Goal: Task Accomplishment & Management: Use online tool/utility

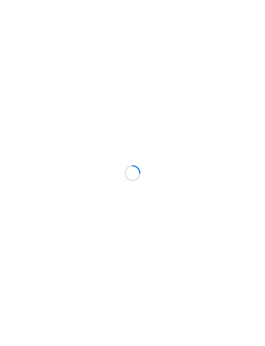
click at [70, 121] on div at bounding box center [132, 173] width 265 height 346
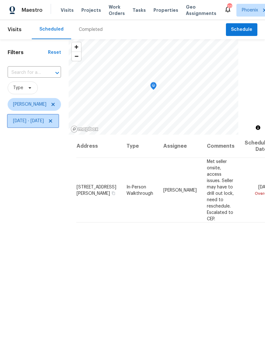
click at [52, 122] on icon at bounding box center [50, 120] width 3 height 3
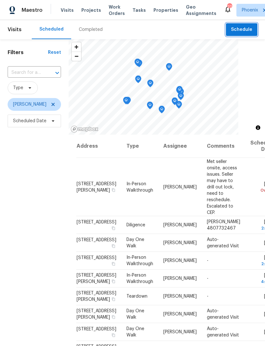
click at [245, 32] on span "Schedule" at bounding box center [241, 30] width 21 height 8
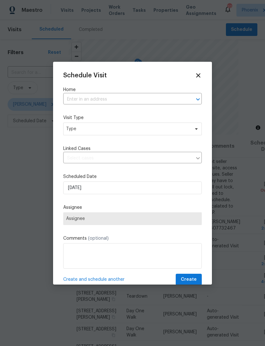
click at [164, 97] on input "text" at bounding box center [123, 99] width 121 height 10
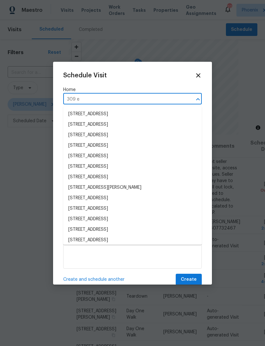
type input "309 e"
click at [149, 219] on li "[STREET_ADDRESS][PERSON_NAME]" at bounding box center [132, 219] width 139 height 10
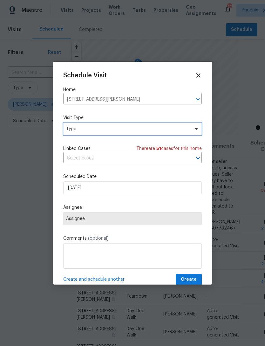
click at [141, 129] on span "Type" at bounding box center [128, 129] width 124 height 6
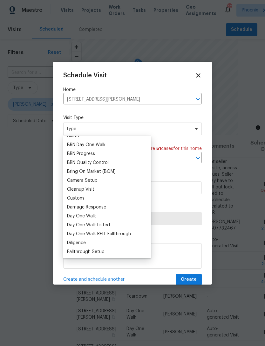
scroll to position [41, 0]
click at [80, 199] on div "Custom" at bounding box center [75, 199] width 17 height 6
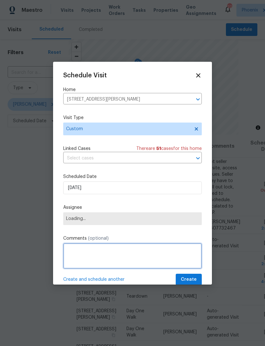
click at [109, 260] on textarea at bounding box center [132, 255] width 139 height 25
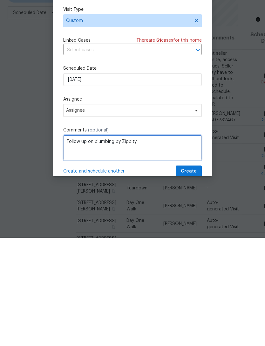
type textarea "Follow up on plumbing by Zippity"
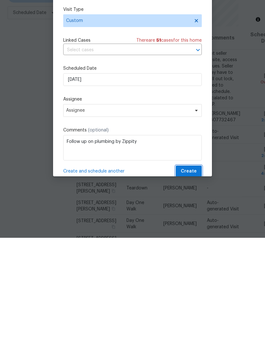
click at [193, 275] on span "Create" at bounding box center [189, 279] width 16 height 8
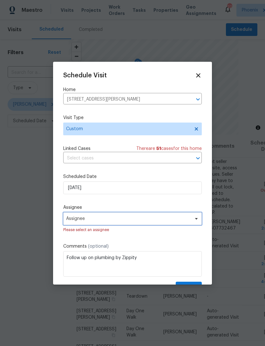
click at [161, 221] on span "Assignee" at bounding box center [128, 218] width 125 height 5
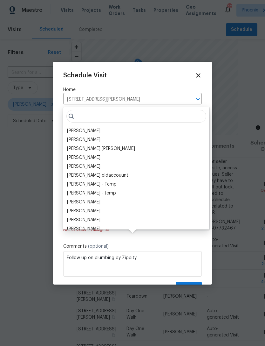
click at [90, 128] on div "[PERSON_NAME]" at bounding box center [83, 131] width 33 height 6
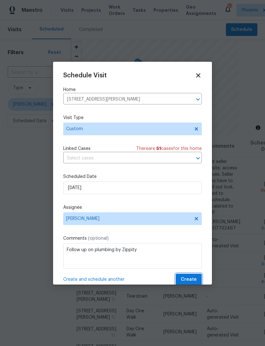
click at [193, 280] on span "Create" at bounding box center [189, 279] width 16 height 8
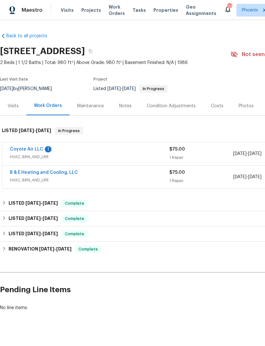
click at [66, 13] on span "Visits" at bounding box center [67, 10] width 13 height 6
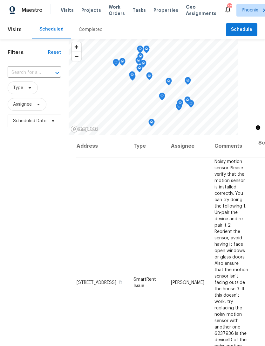
click at [34, 74] on input "text" at bounding box center [26, 73] width 36 height 10
type input "18601"
click at [19, 90] on li "18601 N 16th Pl, Phoenix, AZ 85024" at bounding box center [33, 87] width 53 height 10
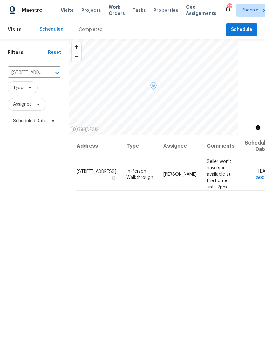
click at [0, 0] on span at bounding box center [0, 0] width 0 height 0
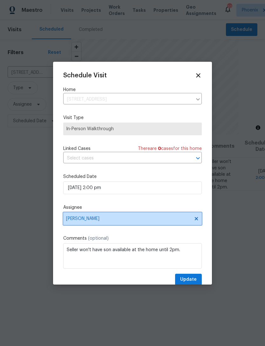
click at [142, 220] on span "[PERSON_NAME]" at bounding box center [128, 218] width 125 height 5
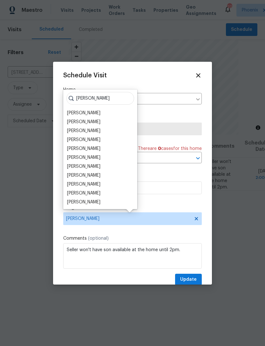
type input "Brian"
click at [84, 140] on div "[PERSON_NAME]" at bounding box center [83, 139] width 33 height 6
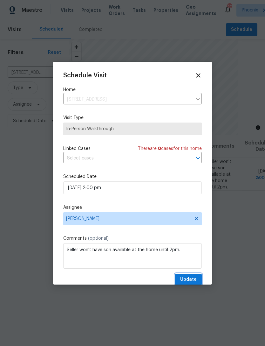
click at [193, 280] on span "Update" at bounding box center [188, 279] width 17 height 8
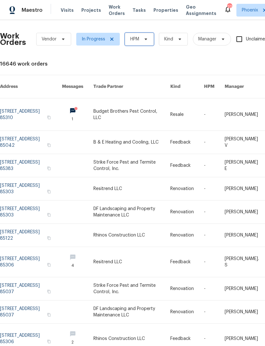
click at [147, 39] on icon at bounding box center [145, 39] width 5 height 5
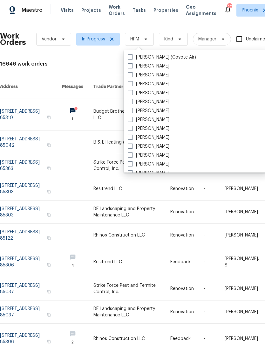
click at [159, 147] on label "[PERSON_NAME]" at bounding box center [149, 146] width 42 height 6
click at [132, 147] on input "[PERSON_NAME]" at bounding box center [130, 145] width 4 height 4
checkbox input "true"
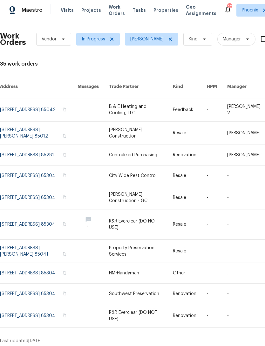
click at [16, 114] on link at bounding box center [39, 109] width 78 height 23
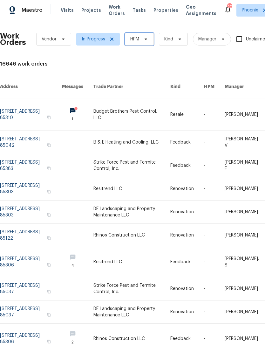
click at [146, 41] on icon at bounding box center [145, 39] width 5 height 5
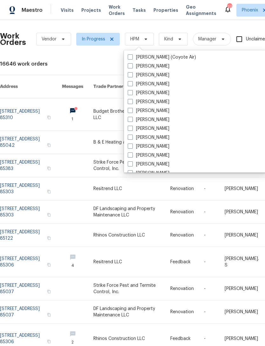
click at [165, 145] on label "[PERSON_NAME]" at bounding box center [149, 146] width 42 height 6
click at [132, 145] on input "[PERSON_NAME]" at bounding box center [130, 145] width 4 height 4
checkbox input "true"
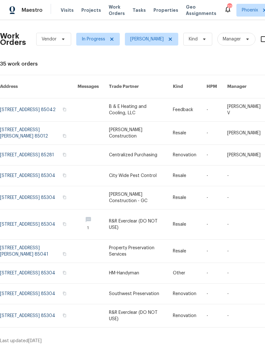
click at [24, 127] on link at bounding box center [39, 132] width 78 height 23
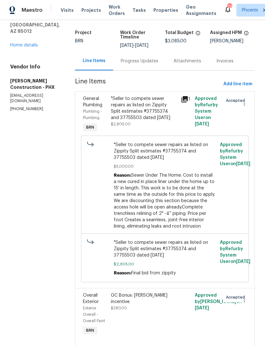
scroll to position [38, 0]
click at [152, 303] on div "GC Bonus: [PERSON_NAME] incentive $280.00" at bounding box center [144, 301] width 66 height 19
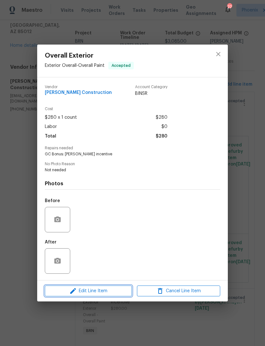
click at [114, 292] on span "Edit Line Item" at bounding box center [88, 291] width 83 height 8
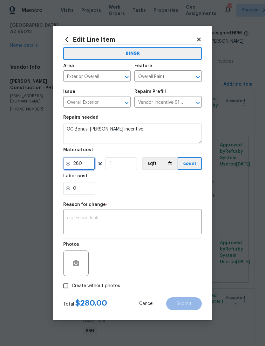
click at [93, 169] on input "280" at bounding box center [79, 163] width 32 height 13
type input "1250"
click at [183, 193] on div "0" at bounding box center [132, 188] width 139 height 13
click at [183, 225] on textarea at bounding box center [132, 222] width 131 height 13
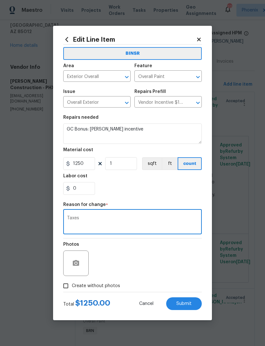
type textarea "Taxes"
click at [168, 195] on section "Repairs needed GC Bonus: [PERSON_NAME] incentive Material cost 1250 1 sqft ft c…" at bounding box center [132, 154] width 139 height 87
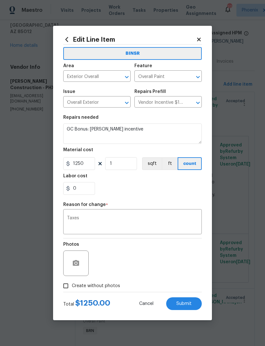
click at [185, 306] on span "Submit" at bounding box center [183, 303] width 15 height 5
type input "280"
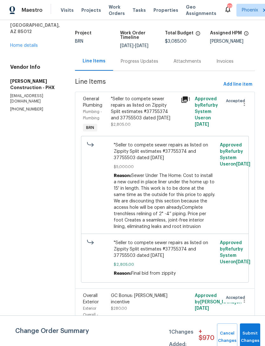
click at [148, 115] on div ""Seller to compete sewer repairs as listed on Zippity Split estimates #37755374…" at bounding box center [144, 108] width 66 height 25
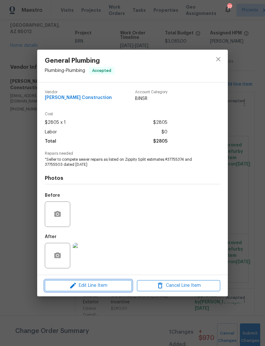
click at [110, 286] on span "Edit Line Item" at bounding box center [88, 285] width 83 height 8
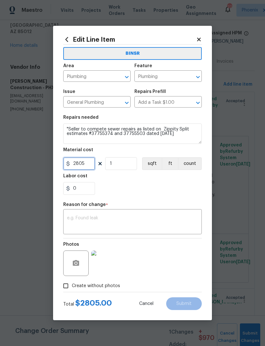
click at [86, 163] on input "2805" at bounding box center [79, 163] width 32 height 13
click at [86, 164] on input "2805" at bounding box center [79, 163] width 32 height 13
type input "14595"
click at [183, 187] on div "0" at bounding box center [132, 188] width 139 height 13
click at [174, 221] on textarea at bounding box center [132, 222] width 131 height 13
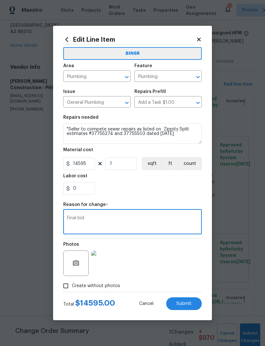
type textarea "Final bid"
click at [164, 195] on section "Repairs needed "Seller to compete sewer repairs as listed on Zippity Split esti…" at bounding box center [132, 154] width 139 height 87
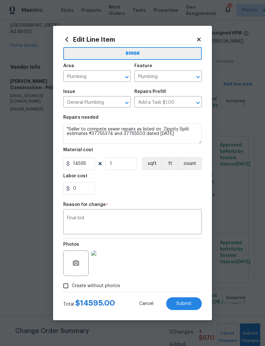
click at [192, 305] on button "Submit" at bounding box center [184, 303] width 36 height 13
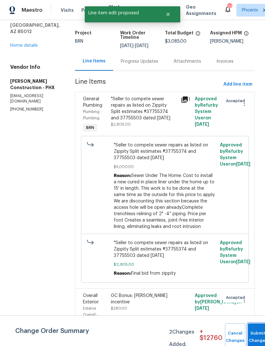
click at [258, 335] on button "Submit Changes" at bounding box center [258, 336] width 20 height 27
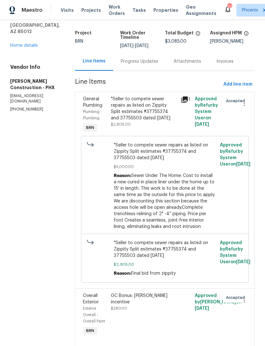
scroll to position [0, 0]
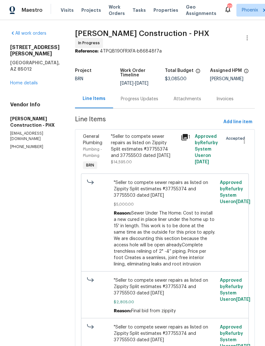
click at [19, 81] on link "Home details" at bounding box center [24, 83] width 28 height 4
